Goal: Transaction & Acquisition: Obtain resource

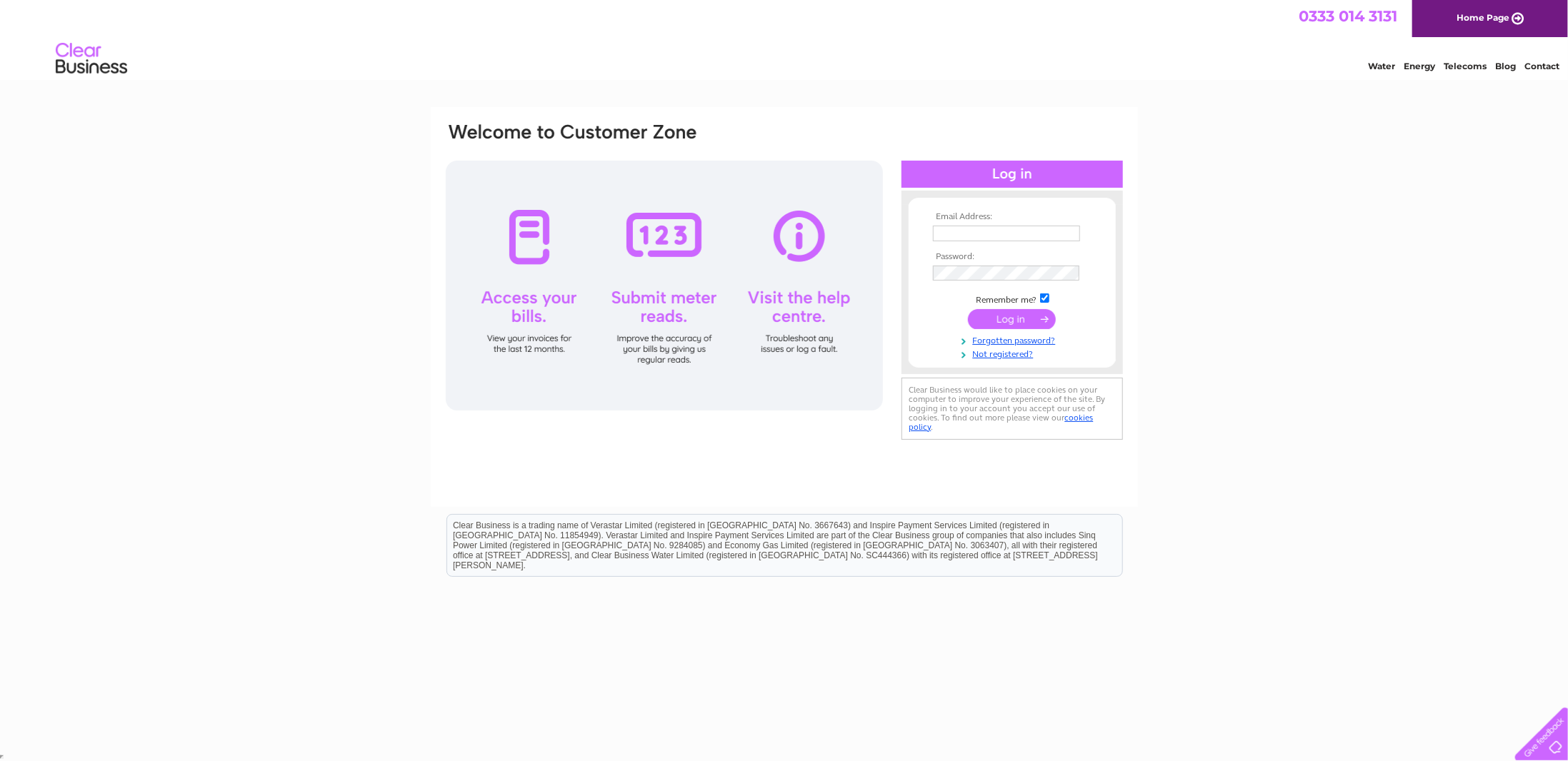
type input "office@mikas-design.co.uk"
click at [998, 322] on input "submit" at bounding box center [1012, 319] width 88 height 20
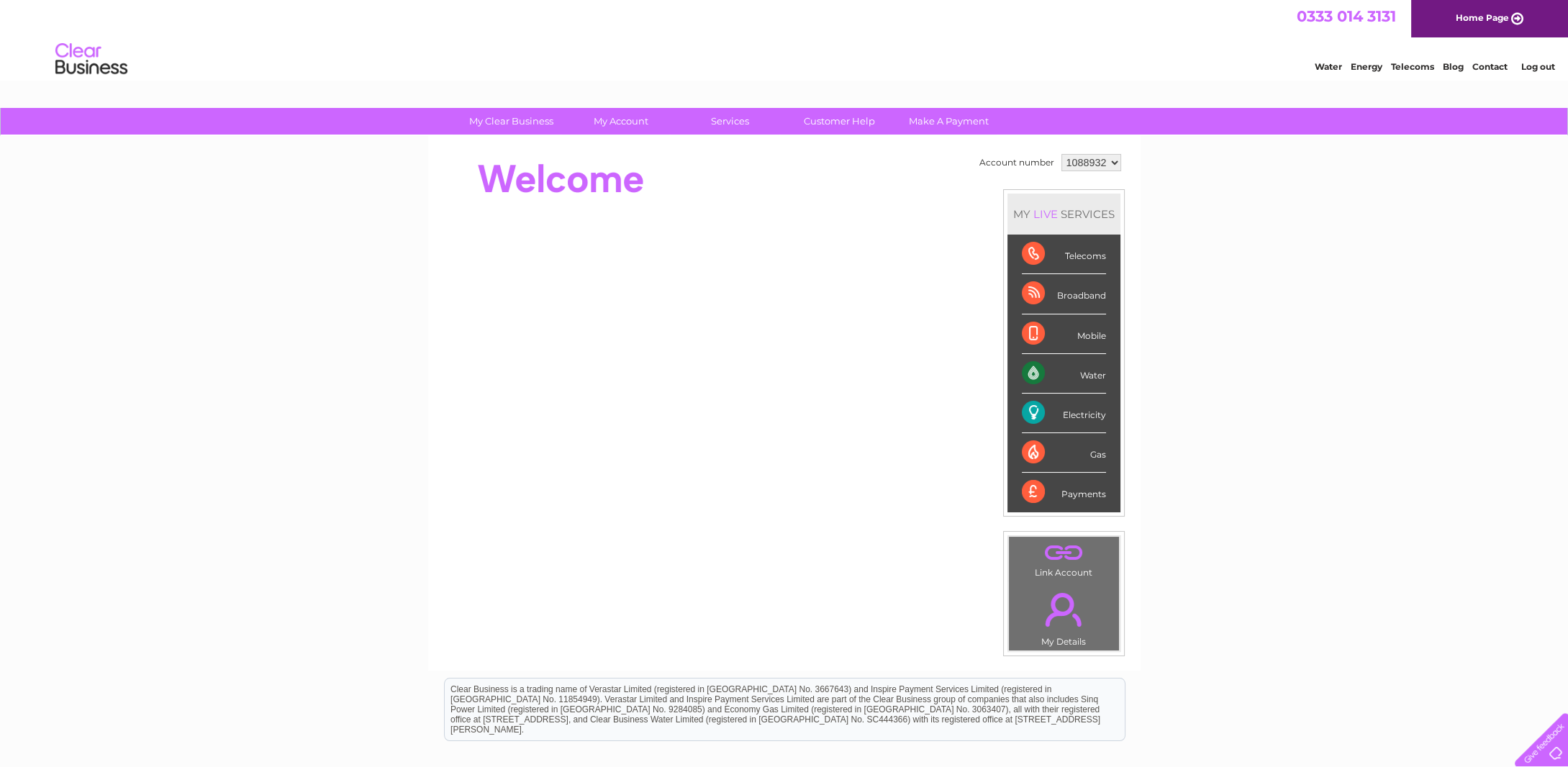
click at [1076, 414] on div "Electricity" at bounding box center [1064, 413] width 84 height 40
click at [1037, 411] on div "Electricity" at bounding box center [1064, 413] width 84 height 40
click at [1030, 409] on div "Electricity" at bounding box center [1064, 413] width 84 height 40
click at [1095, 414] on div "Electricity" at bounding box center [1064, 413] width 84 height 40
click at [1039, 409] on div "Electricity" at bounding box center [1064, 413] width 84 height 40
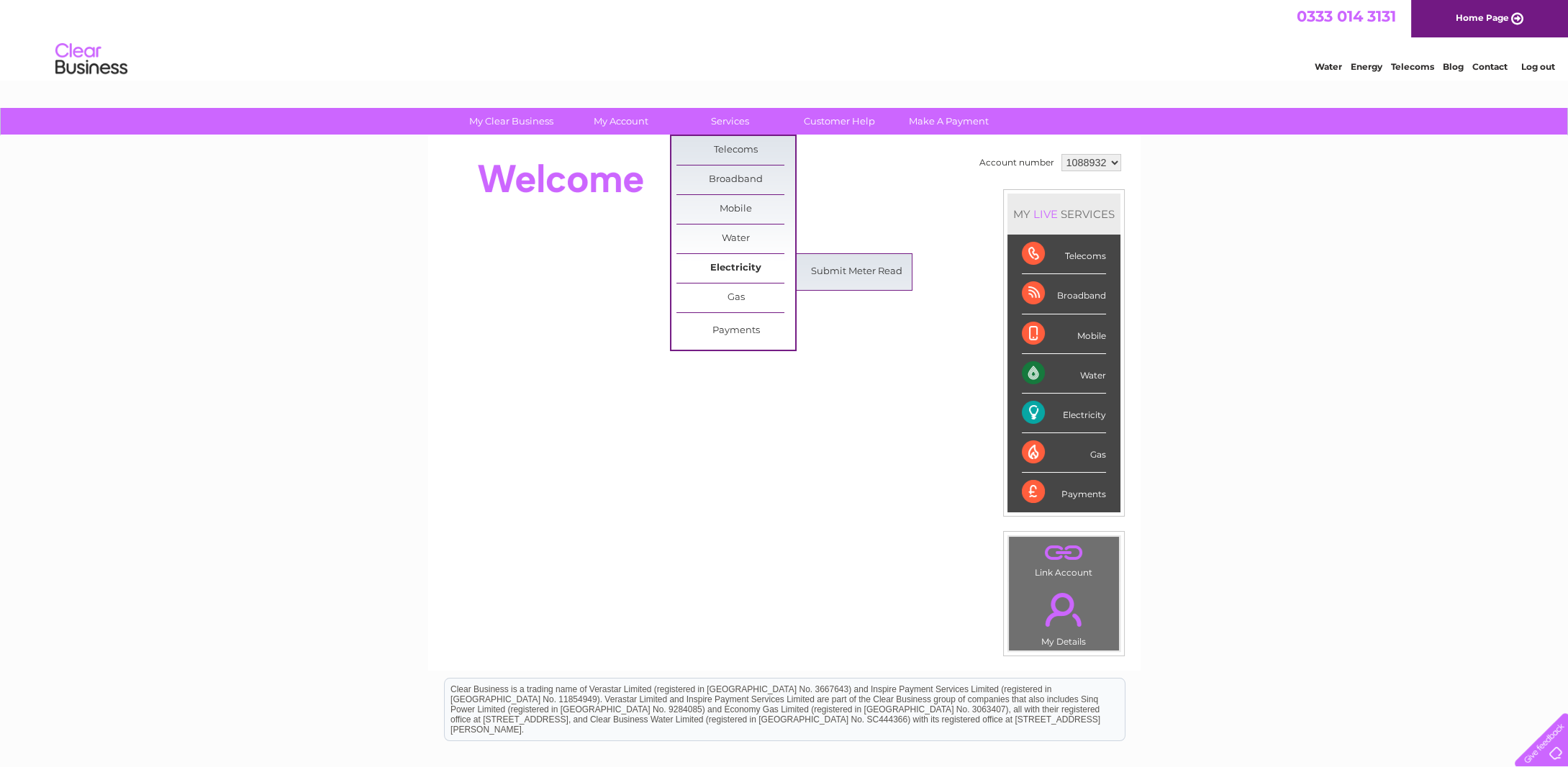
click at [734, 266] on link "Electricity" at bounding box center [735, 268] width 119 height 29
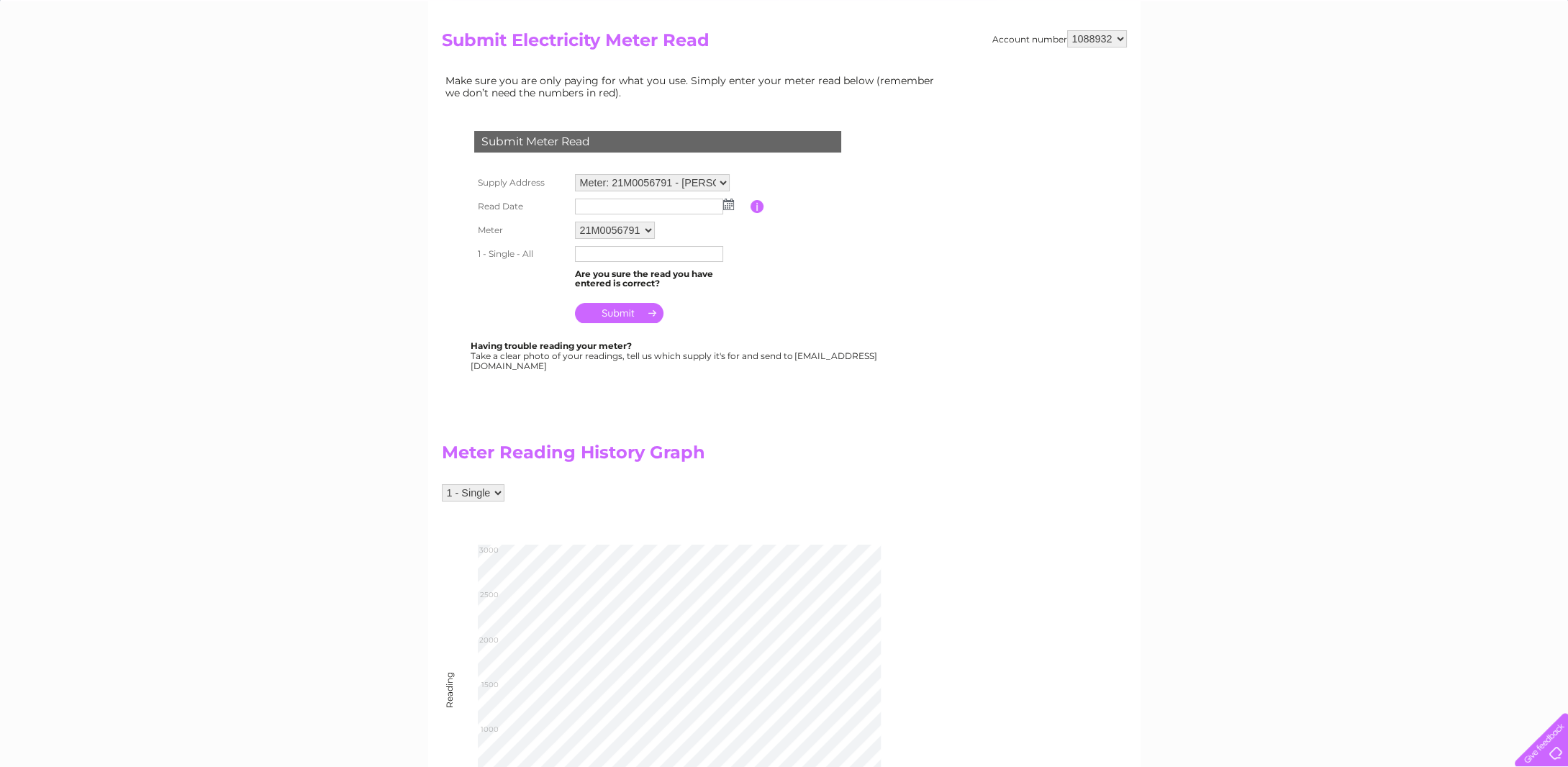
scroll to position [131, 0]
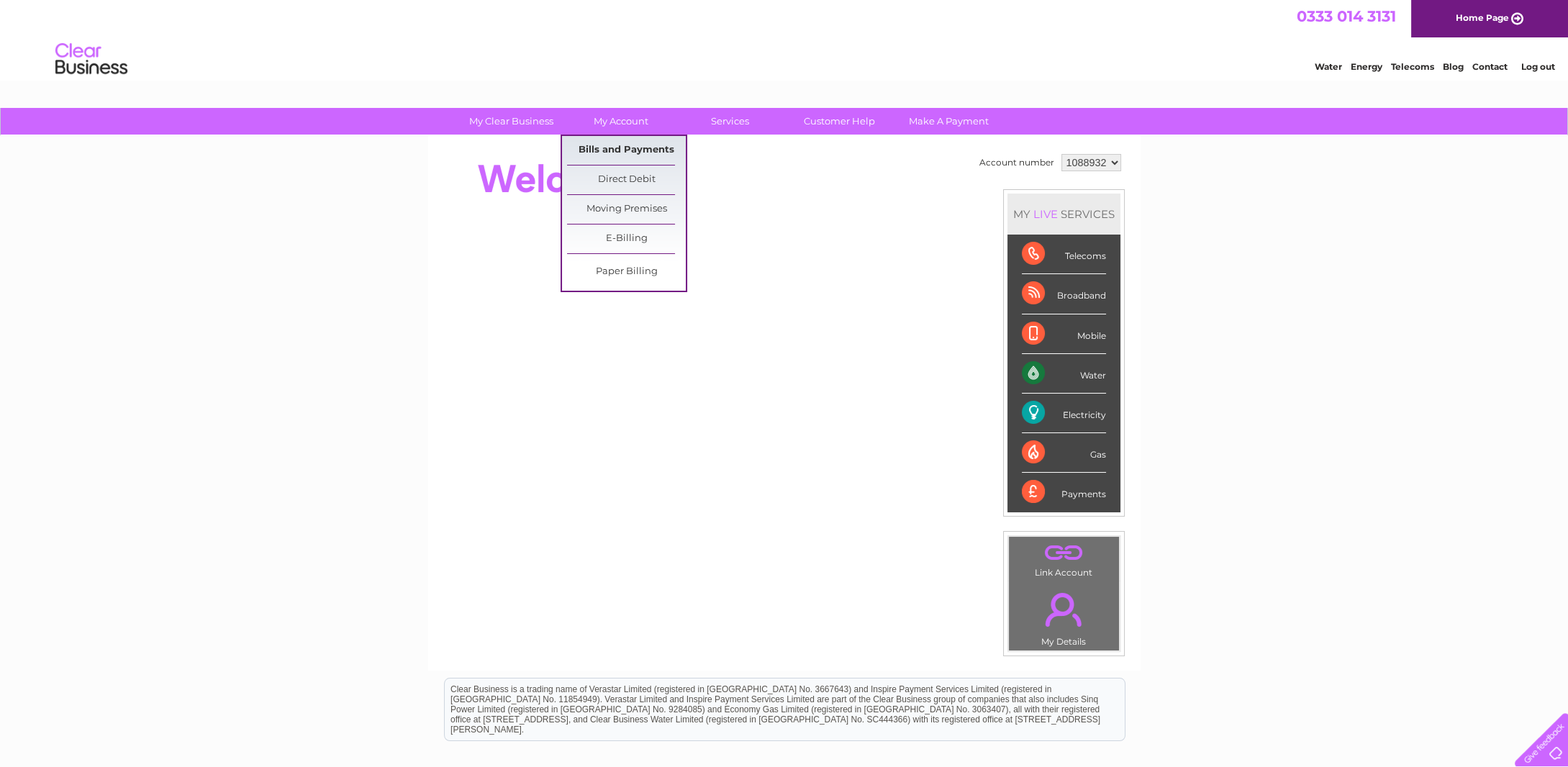
click at [612, 154] on link "Bills and Payments" at bounding box center [626, 151] width 119 height 29
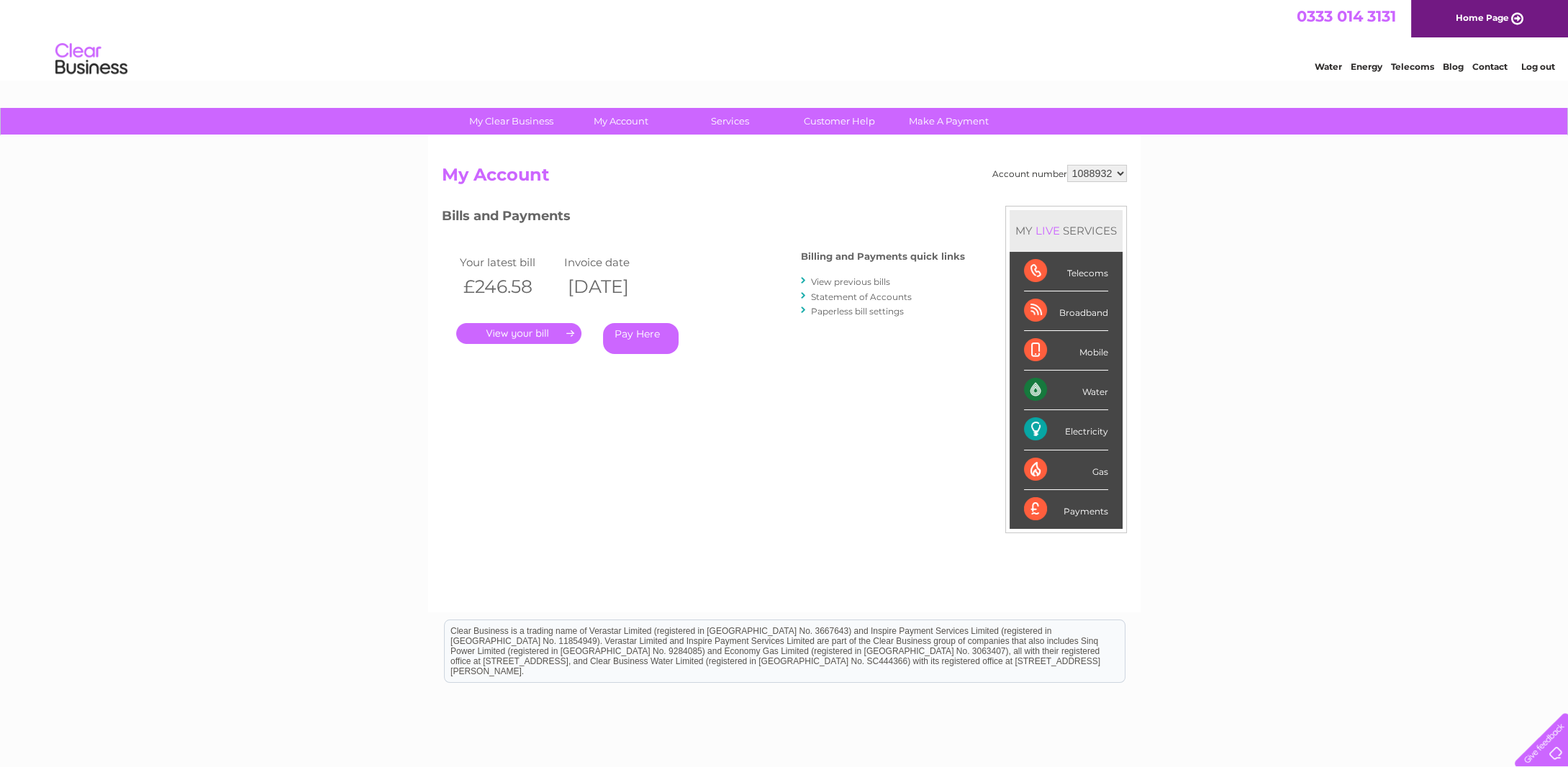
click at [1075, 431] on div "Electricity" at bounding box center [1066, 430] width 84 height 40
click at [1038, 427] on div "Electricity" at bounding box center [1066, 430] width 84 height 40
click at [858, 283] on link "View previous bills" at bounding box center [851, 281] width 79 height 11
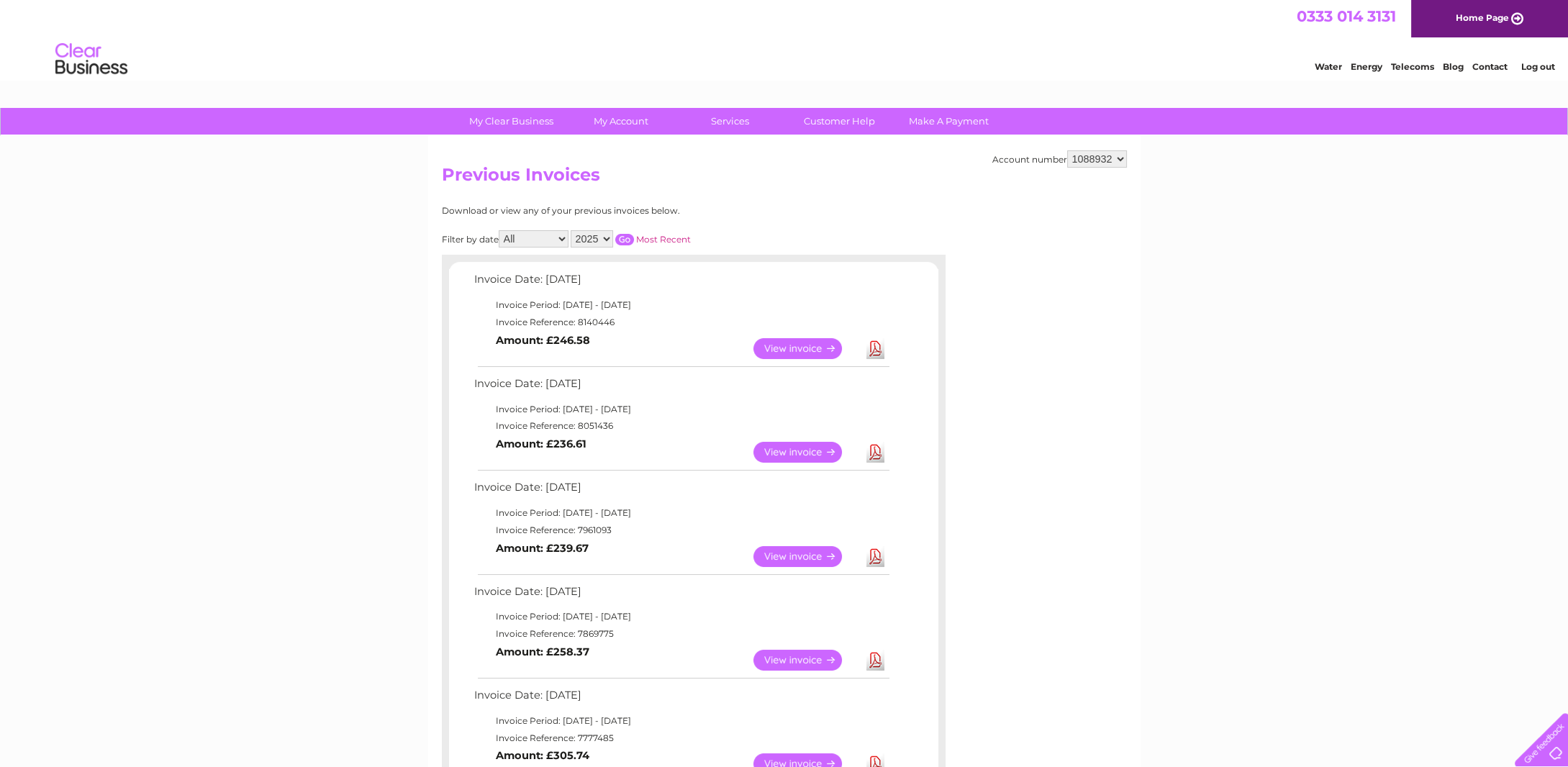
click at [781, 340] on link "View" at bounding box center [806, 348] width 106 height 21
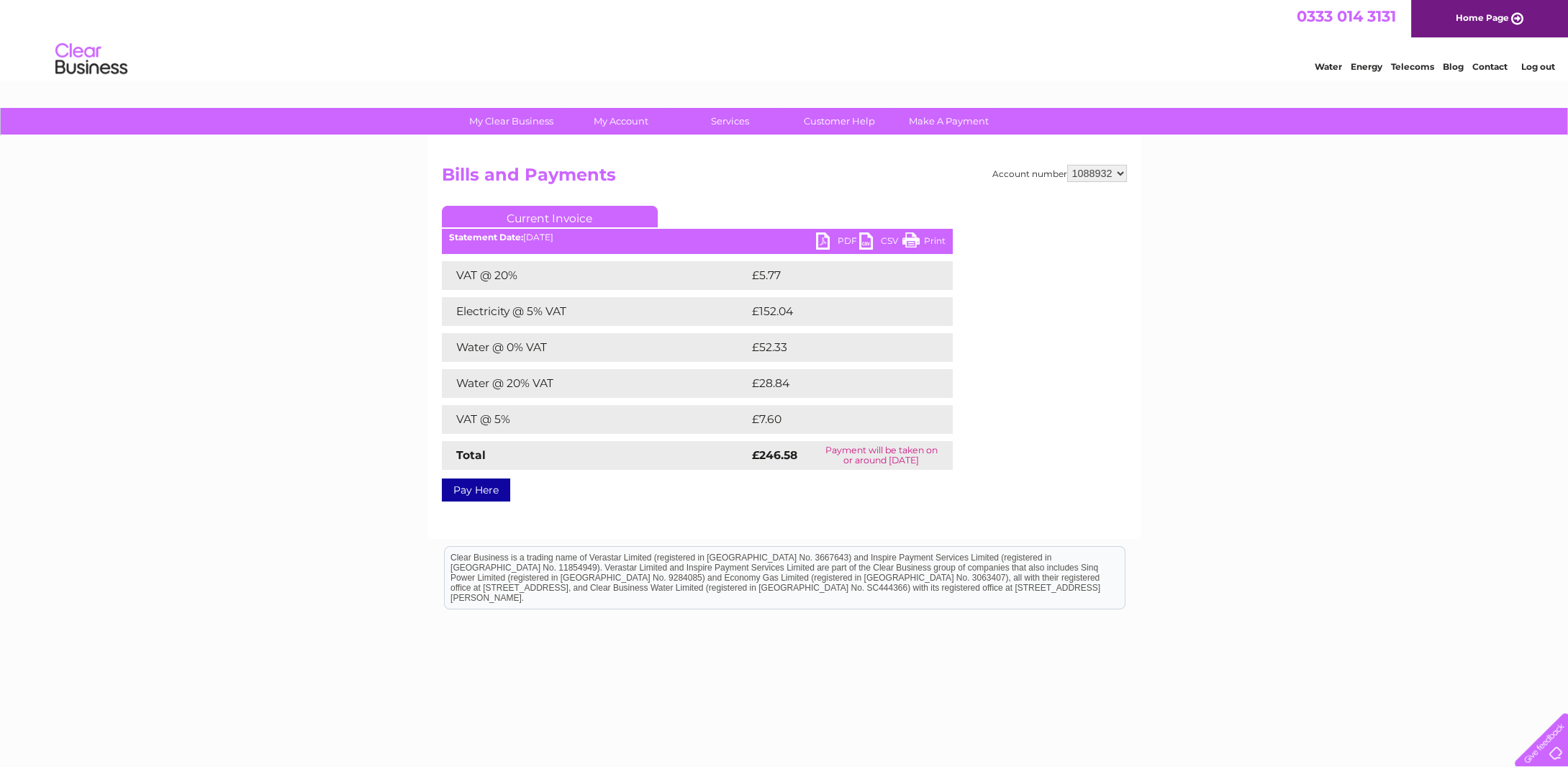
click at [848, 239] on link "PDF" at bounding box center [838, 242] width 43 height 21
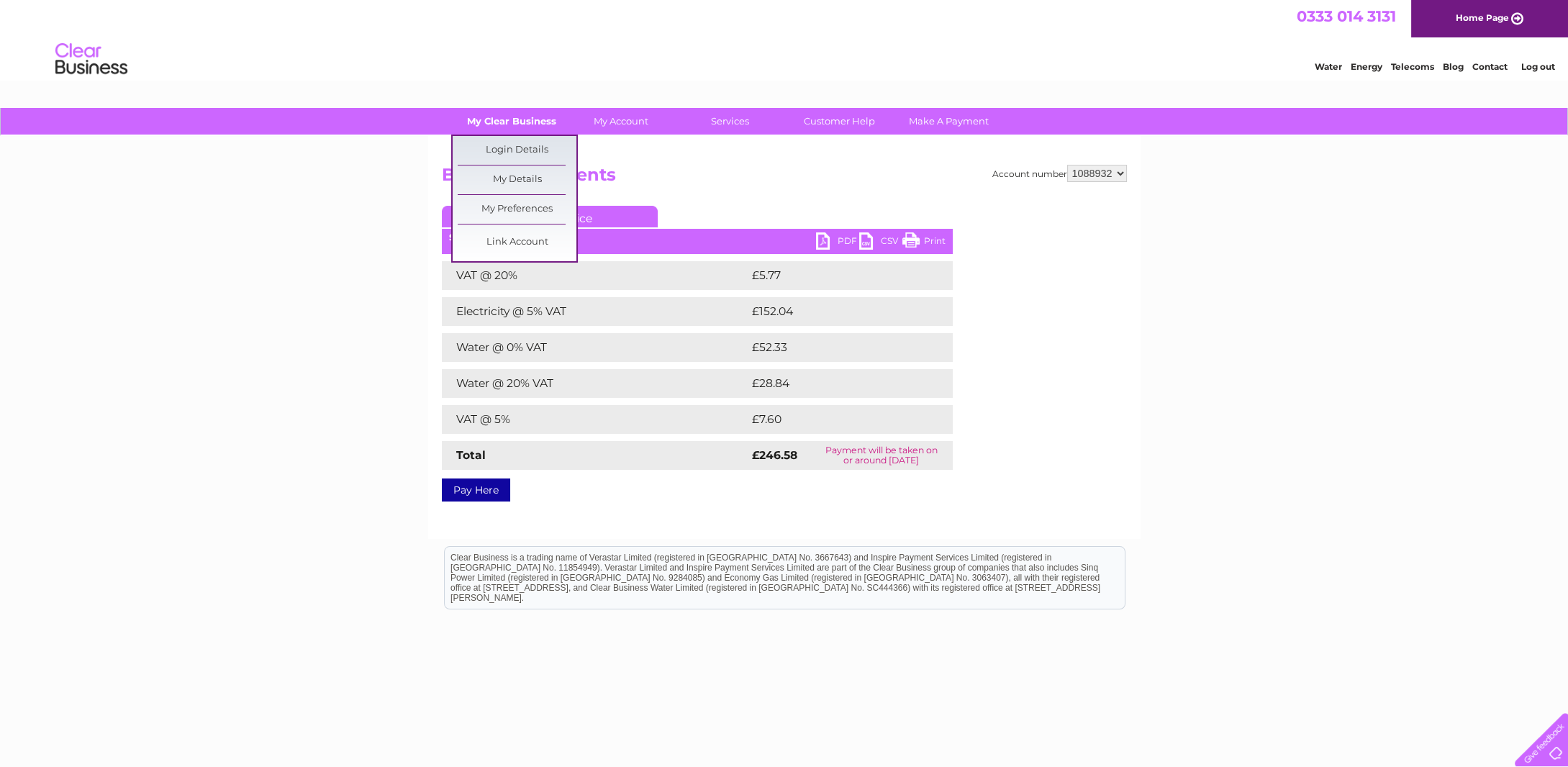
click at [521, 116] on link "My Clear Business" at bounding box center [511, 121] width 119 height 27
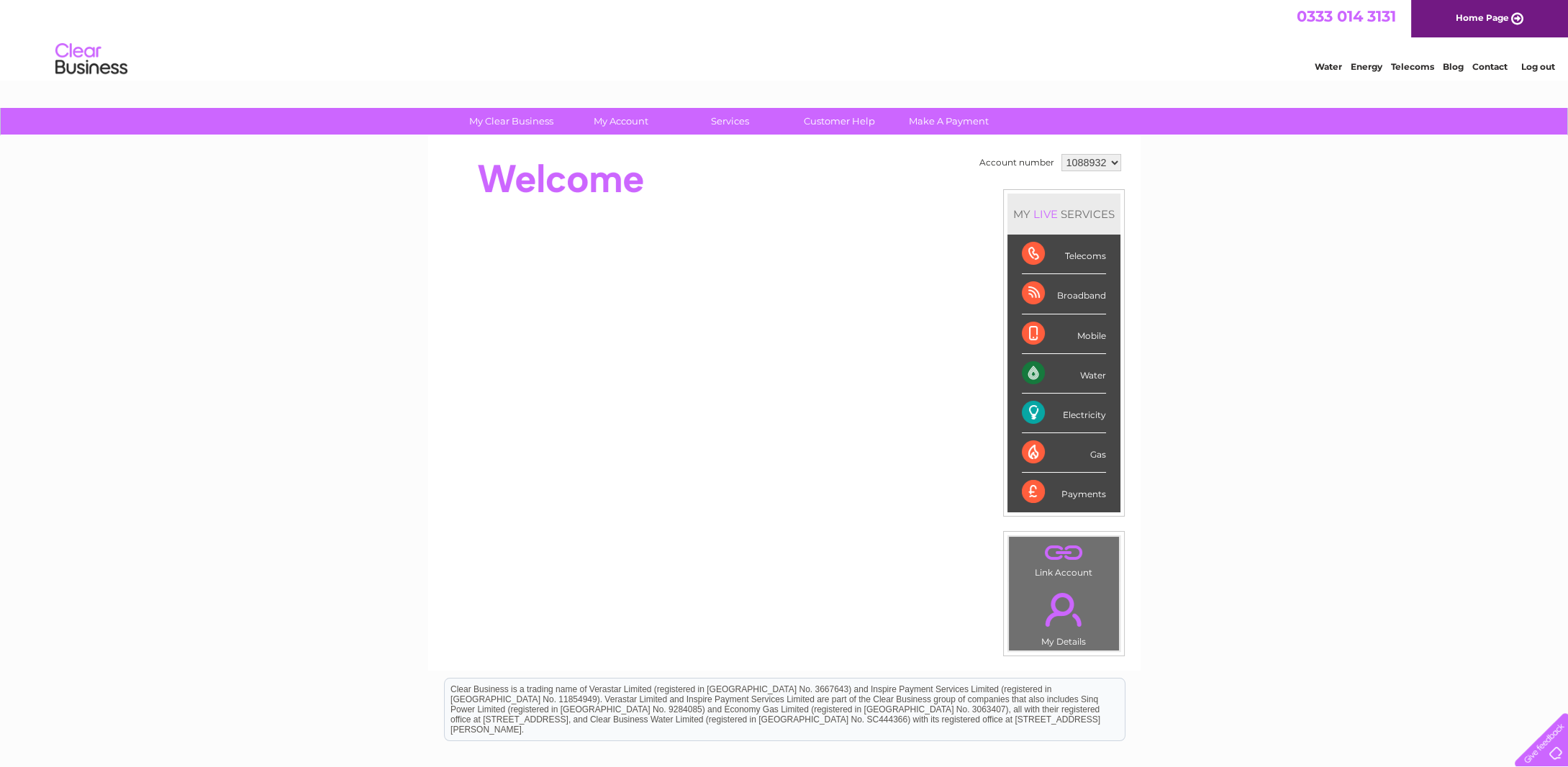
click at [1086, 413] on div "Electricity" at bounding box center [1064, 413] width 84 height 40
click at [1365, 68] on link "Energy" at bounding box center [1367, 66] width 32 height 11
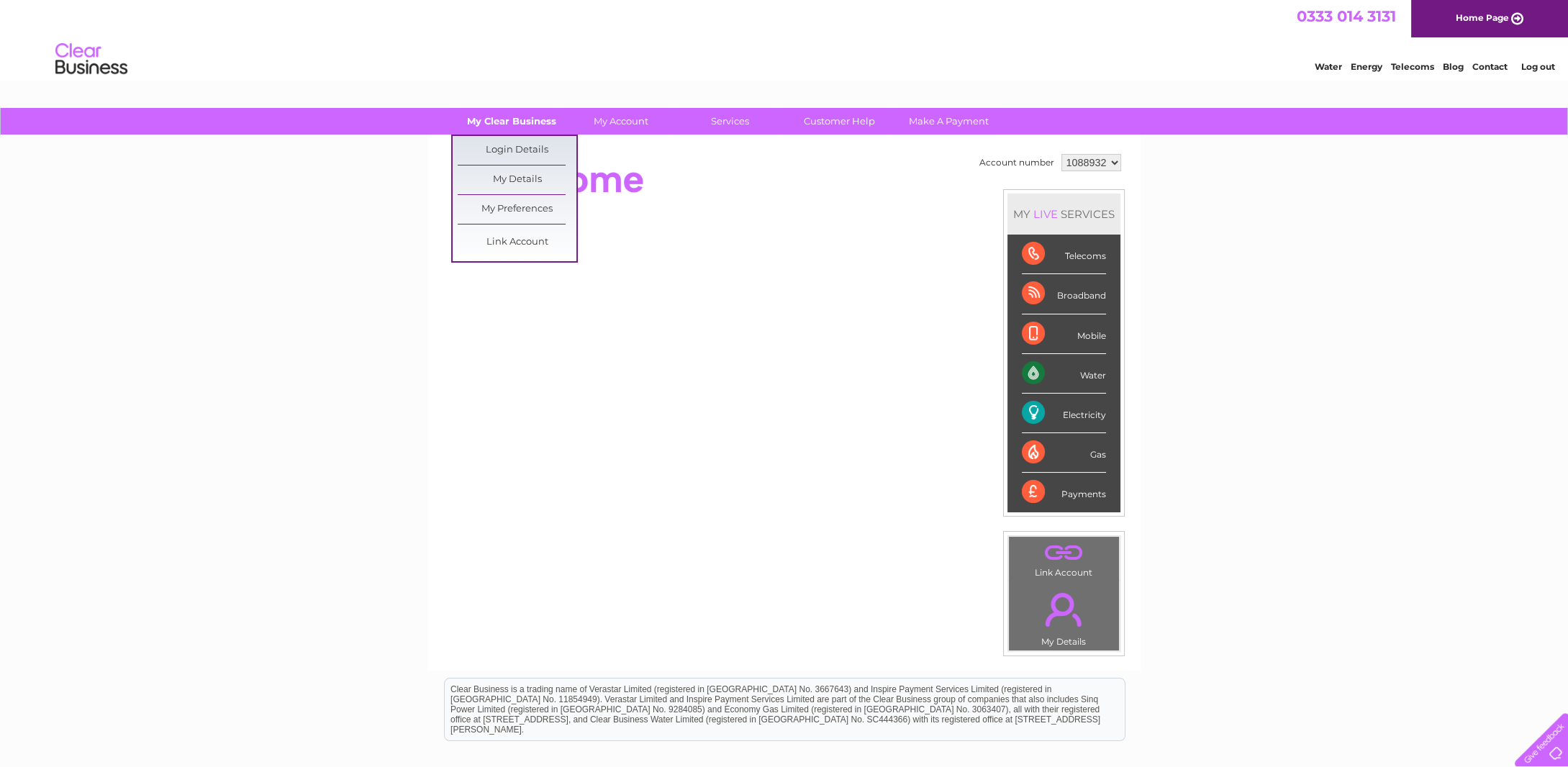
click at [539, 118] on link "My Clear Business" at bounding box center [511, 121] width 119 height 27
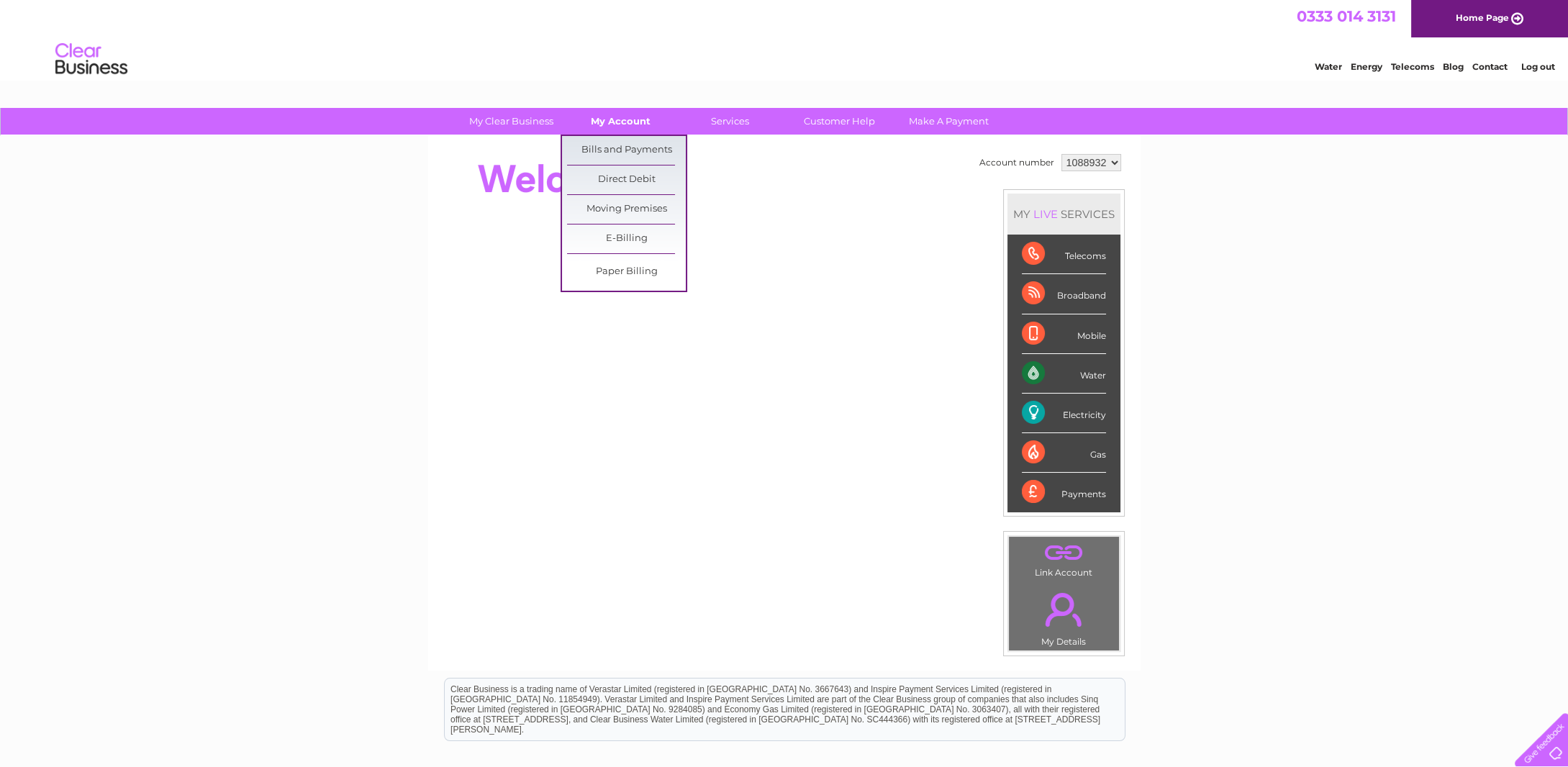
click at [609, 121] on link "My Account" at bounding box center [621, 121] width 119 height 27
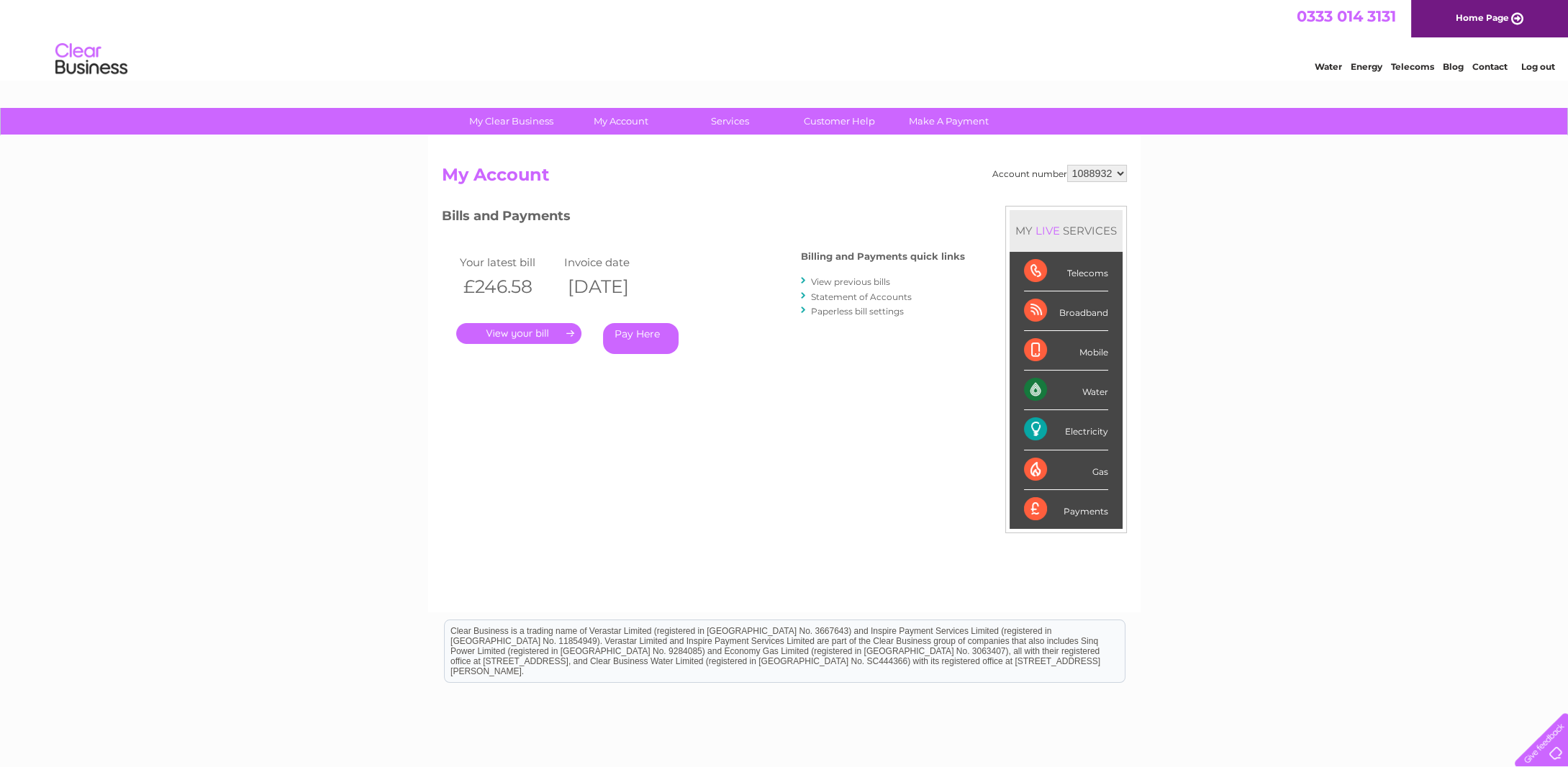
click at [854, 281] on link "View previous bills" at bounding box center [851, 281] width 79 height 11
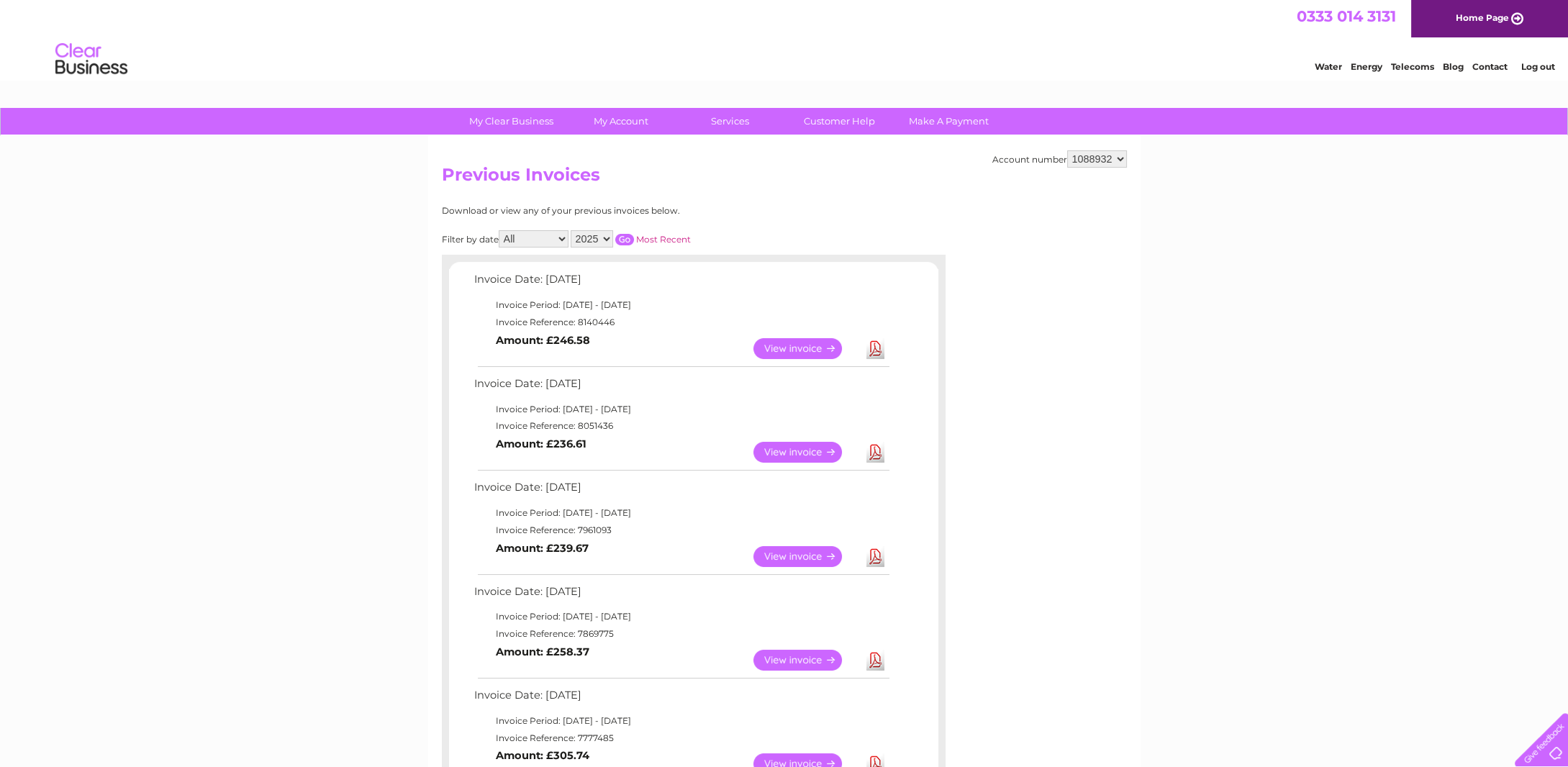
click at [552, 236] on select "All January February March April May June July August September October Novembe…" at bounding box center [533, 239] width 70 height 17
click at [792, 455] on link "View" at bounding box center [806, 452] width 106 height 21
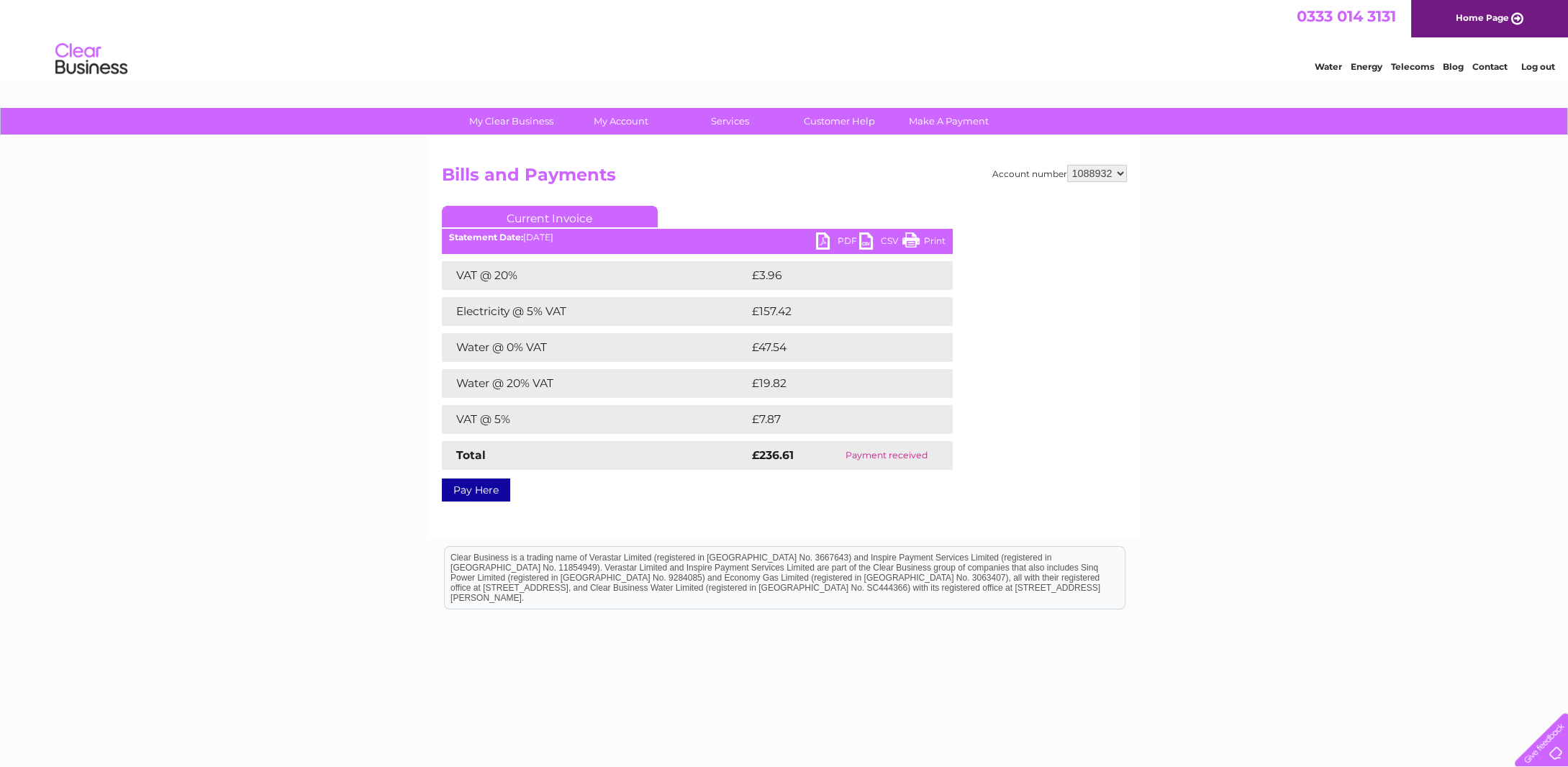
click at [839, 241] on link "PDF" at bounding box center [838, 242] width 43 height 21
